Goal: Information Seeking & Learning: Find specific fact

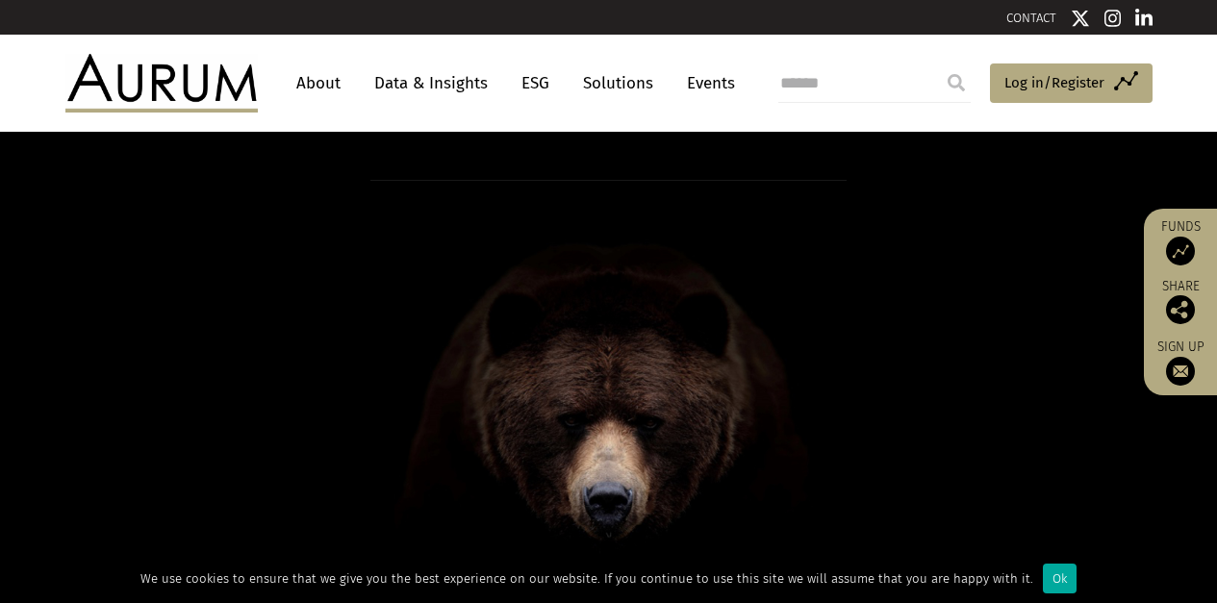
click at [425, 83] on link "Data & Insights" at bounding box center [431, 83] width 133 height 36
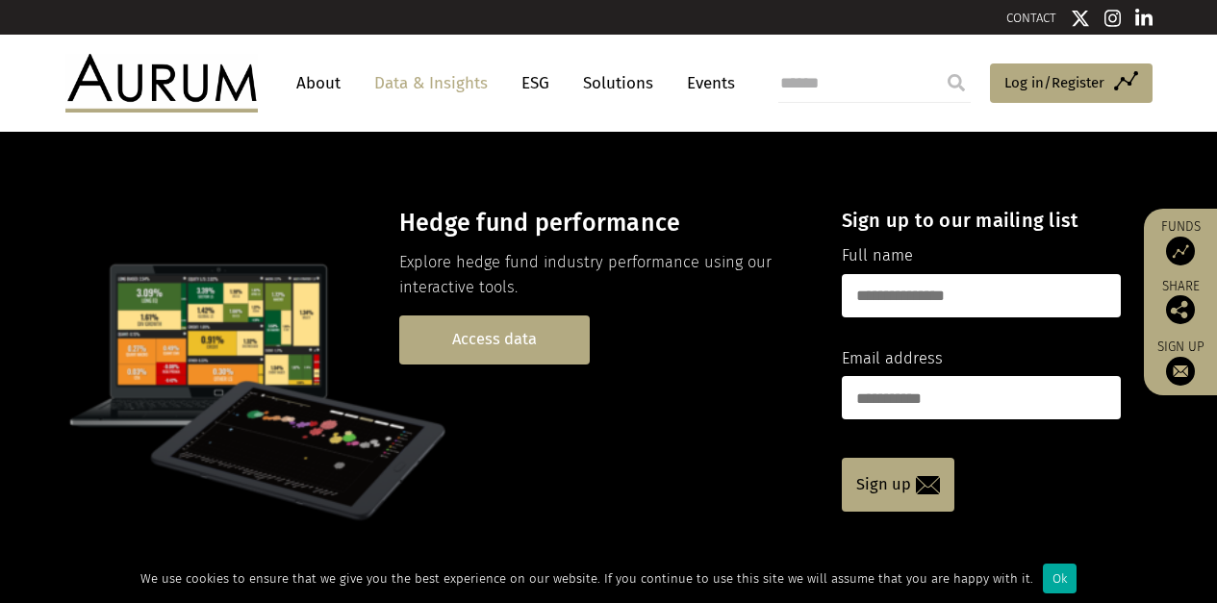
click at [496, 344] on link "Access data" at bounding box center [494, 339] width 190 height 49
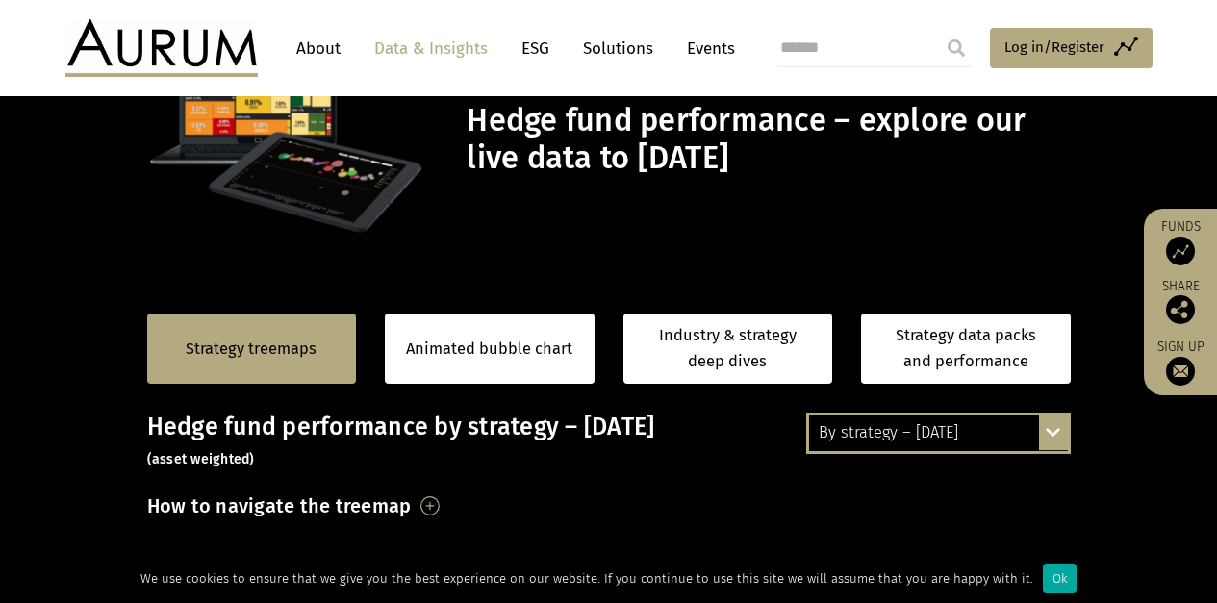
scroll to position [188, 0]
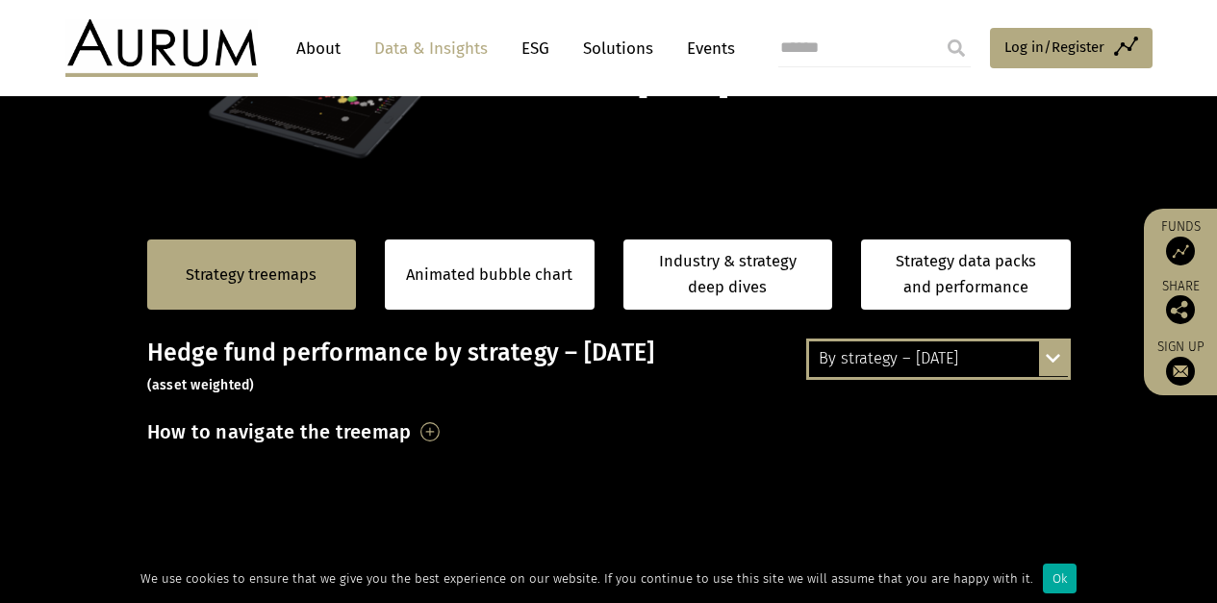
click at [1051, 359] on div "By strategy – [DATE] By strategy – [DATE] By strategy – year to date 2016 – [DA…" at bounding box center [938, 359] width 265 height 40
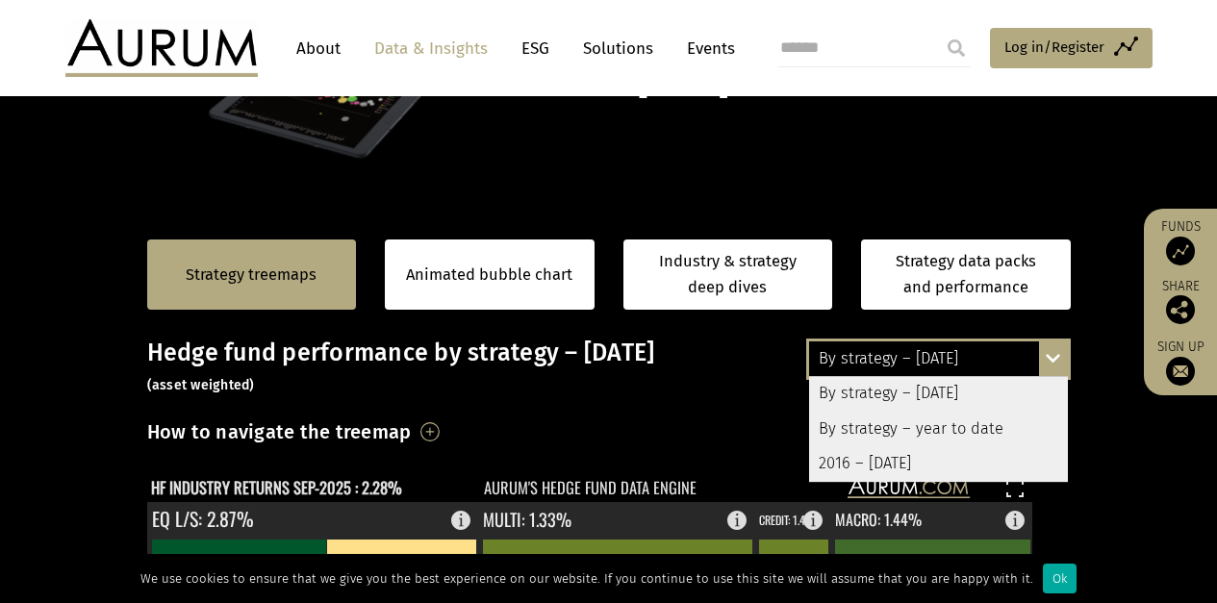
click at [914, 430] on div "By strategy – year to date" at bounding box center [938, 429] width 259 height 35
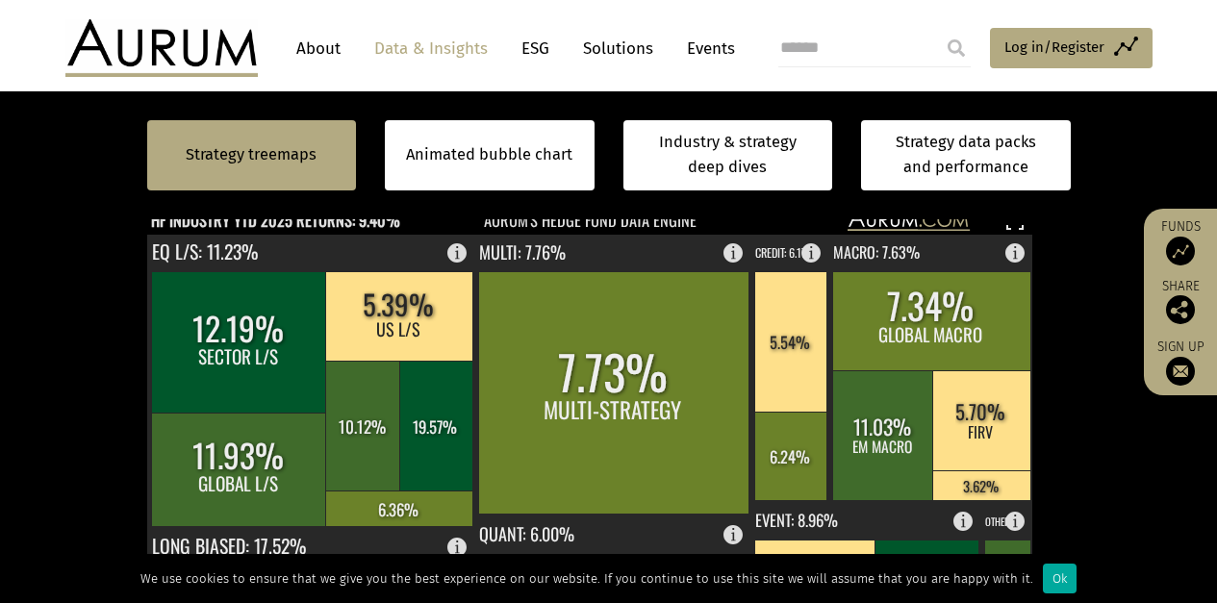
scroll to position [332, 0]
